Goal: Navigation & Orientation: Find specific page/section

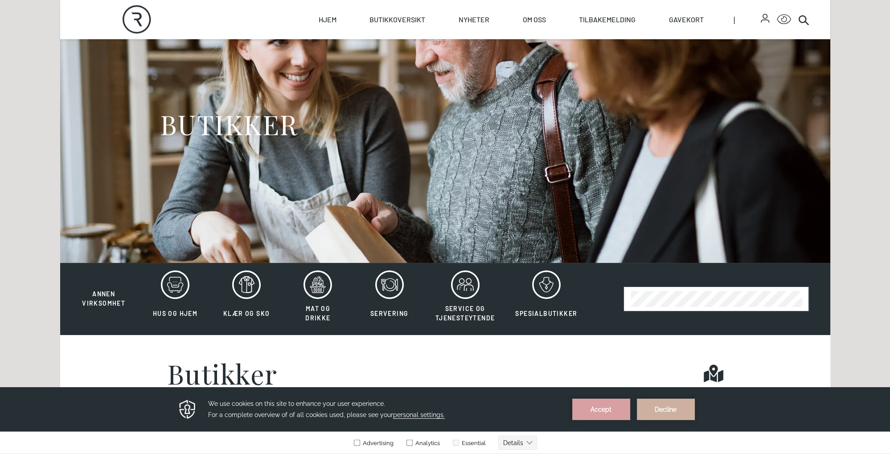
scroll to position [94, 0]
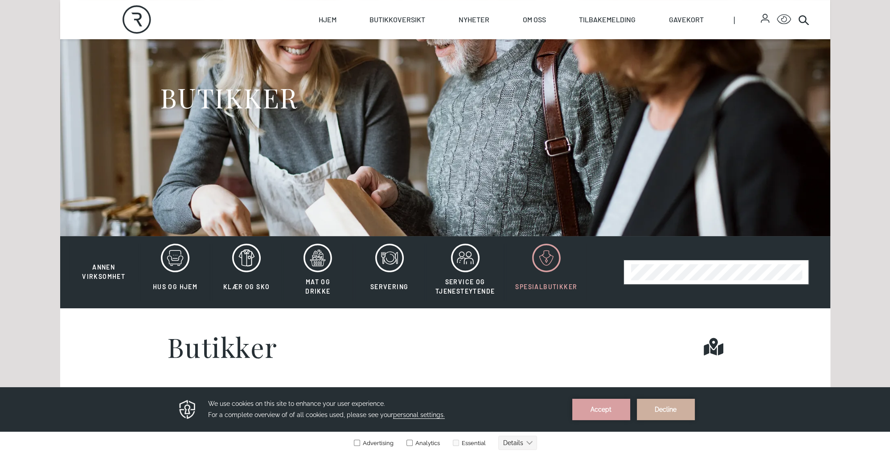
click at [545, 263] on icon at bounding box center [546, 258] width 29 height 29
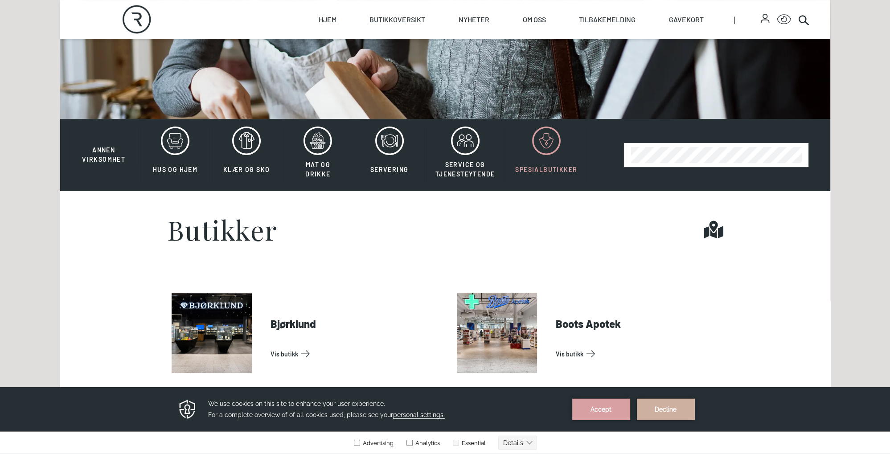
scroll to position [188, 0]
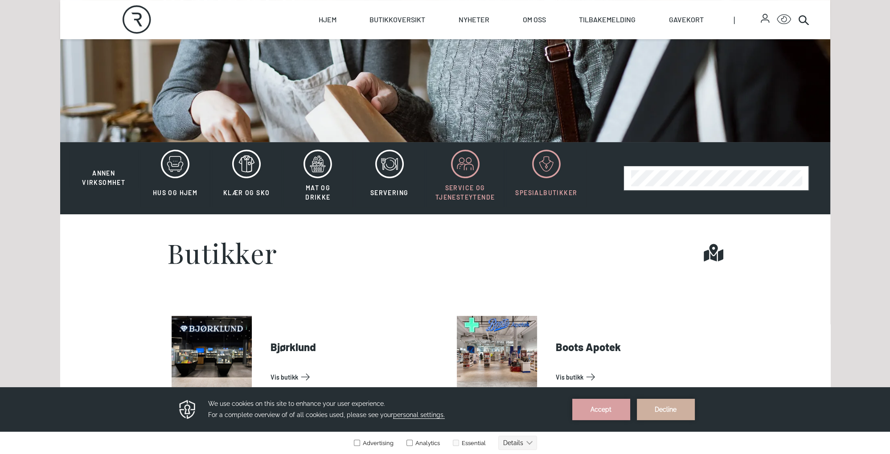
click at [470, 174] on icon at bounding box center [465, 164] width 29 height 29
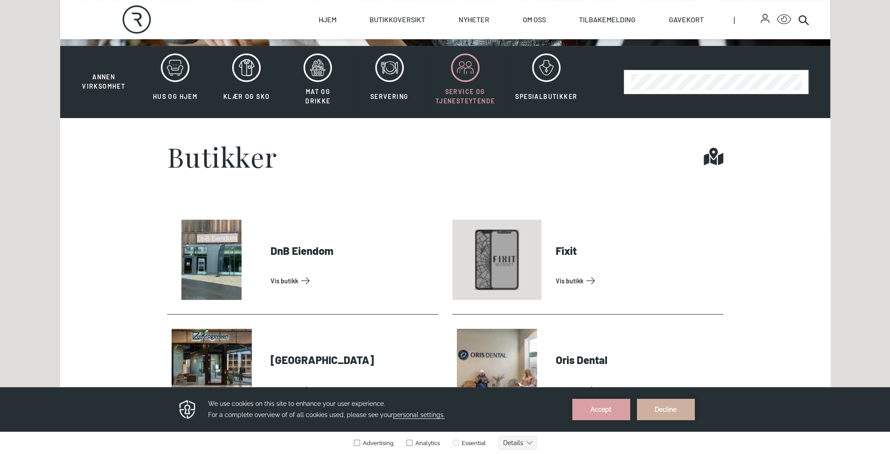
scroll to position [376, 0]
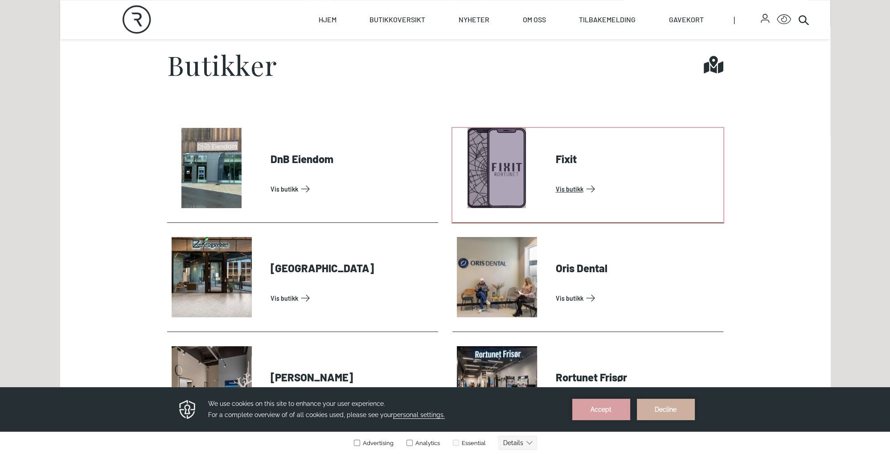
click at [572, 191] on link "Vis butikk" at bounding box center [638, 189] width 164 height 14
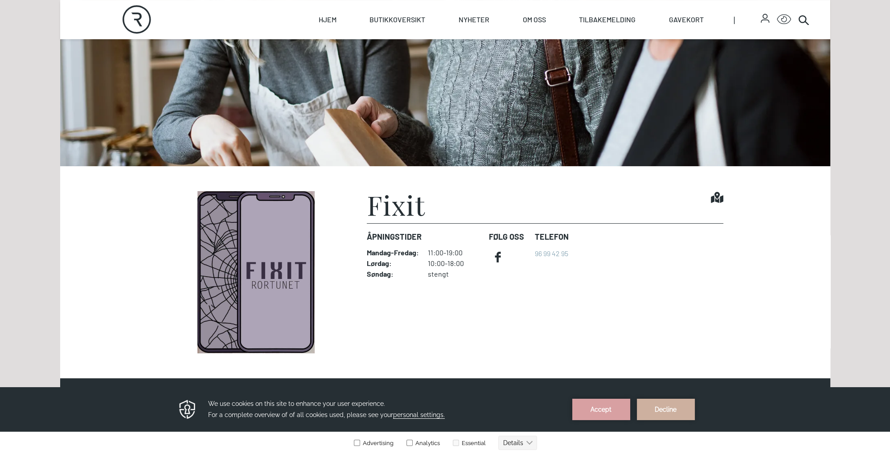
scroll to position [188, 0]
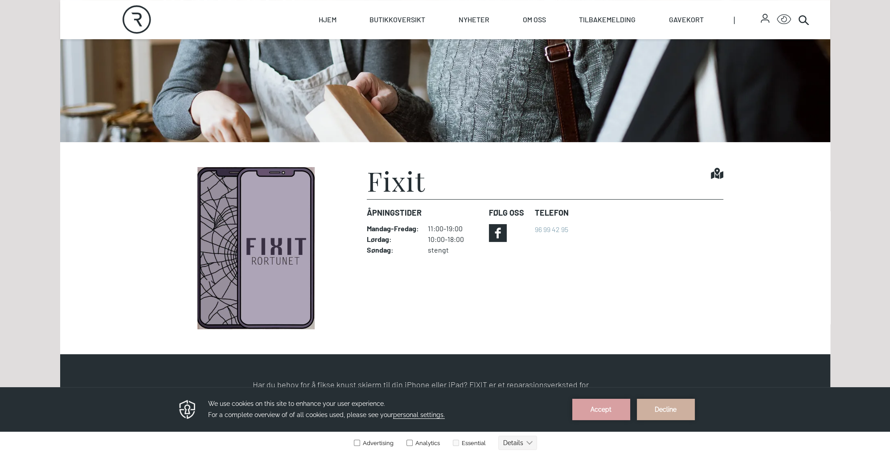
click at [502, 234] on icon at bounding box center [498, 233] width 18 height 18
click at [136, 21] on icon "Rortunet" at bounding box center [137, 19] width 29 height 29
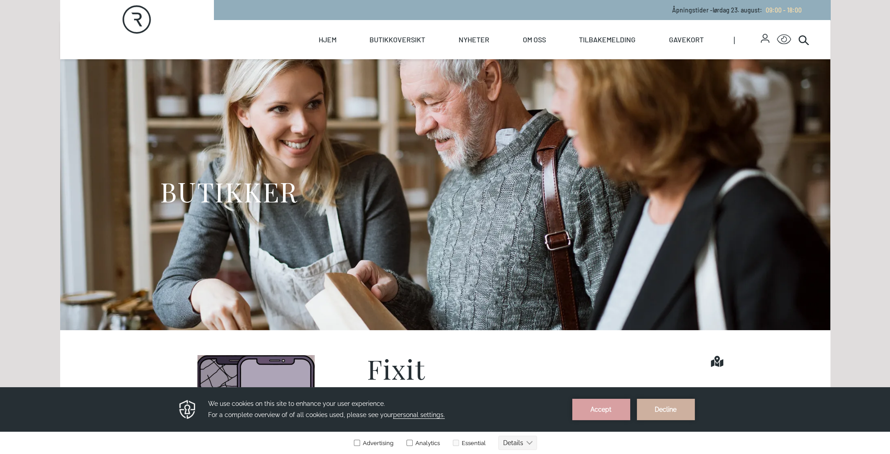
select select "NO"
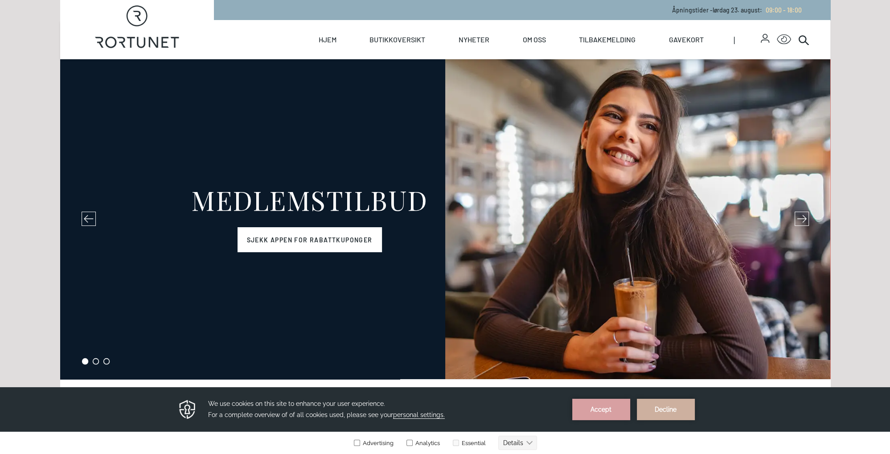
click at [329, 251] on link "Sjekk appen for rabattkuponger" at bounding box center [310, 239] width 144 height 25
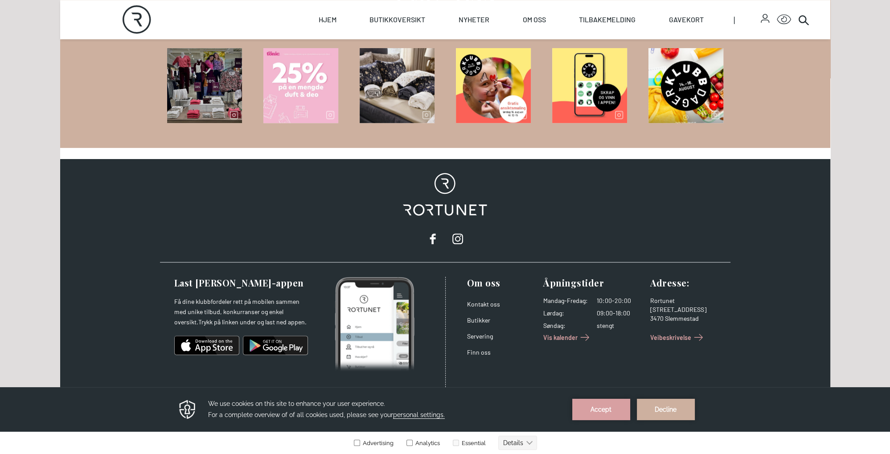
scroll to position [1271, 0]
click at [329, 21] on link "Hjem" at bounding box center [328, 19] width 18 height 39
select select "NO"
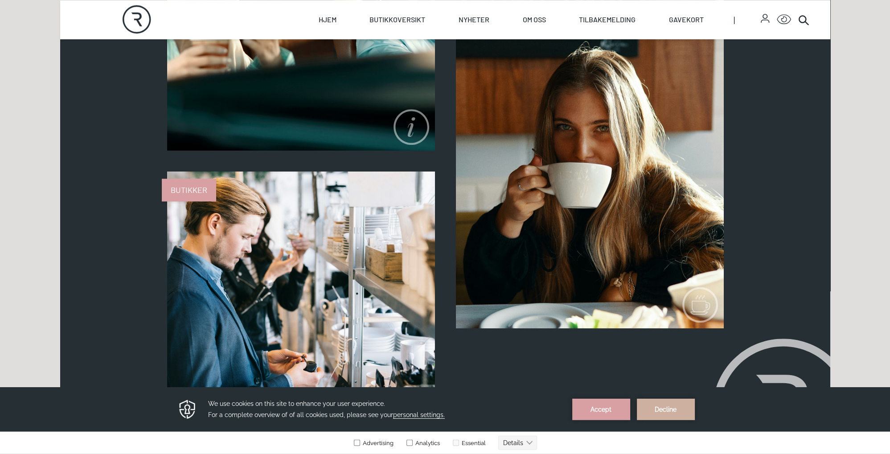
scroll to position [894, 0]
